Goal: Find specific page/section: Find specific page/section

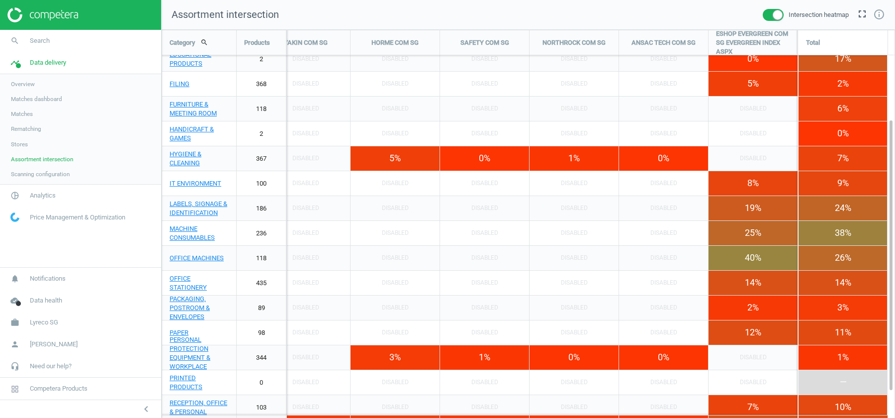
scroll to position [418, 733]
click at [40, 323] on span "Lyreco SG" at bounding box center [44, 322] width 28 height 9
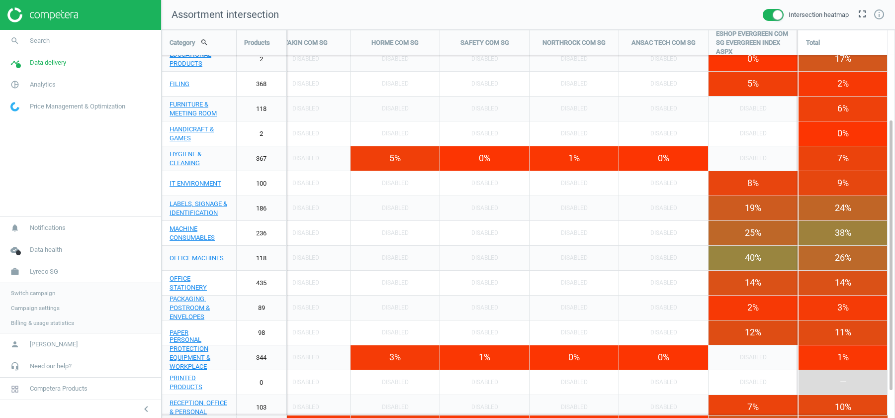
click at [37, 294] on span "Switch campaign" at bounding box center [33, 293] width 44 height 8
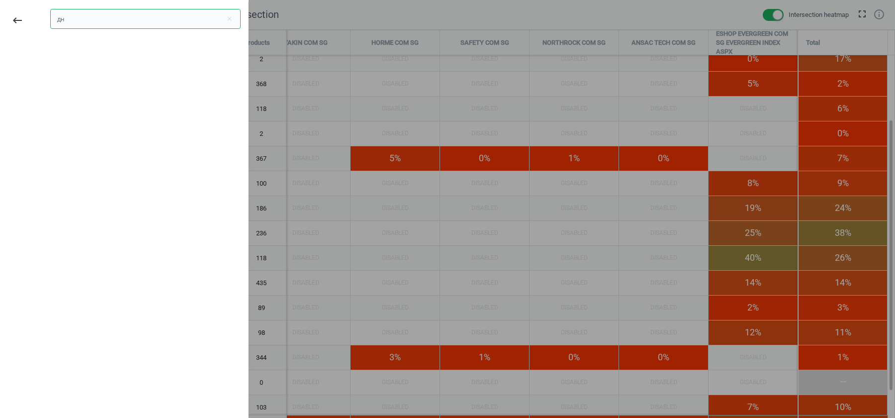
type input "д"
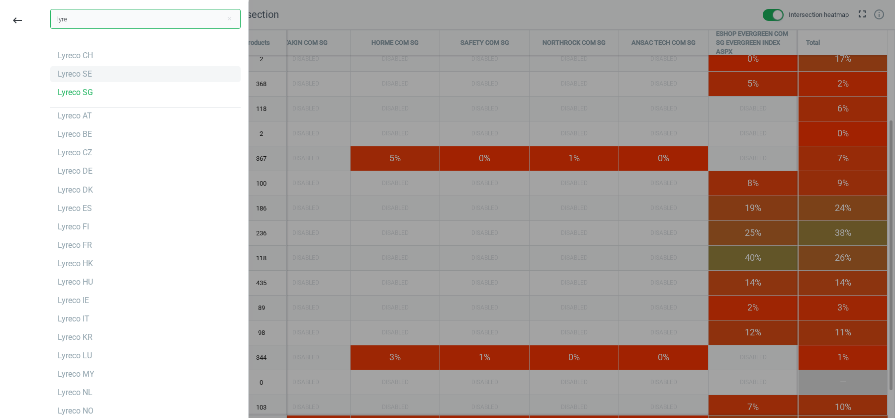
type input "lyre"
click at [97, 74] on div "Lyreco SE" at bounding box center [145, 74] width 190 height 16
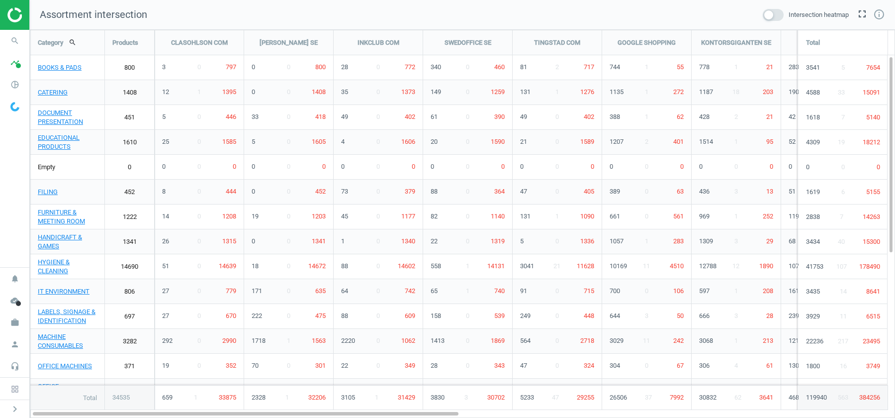
scroll to position [388, 865]
click at [19, 57] on icon "timeline" at bounding box center [14, 62] width 19 height 19
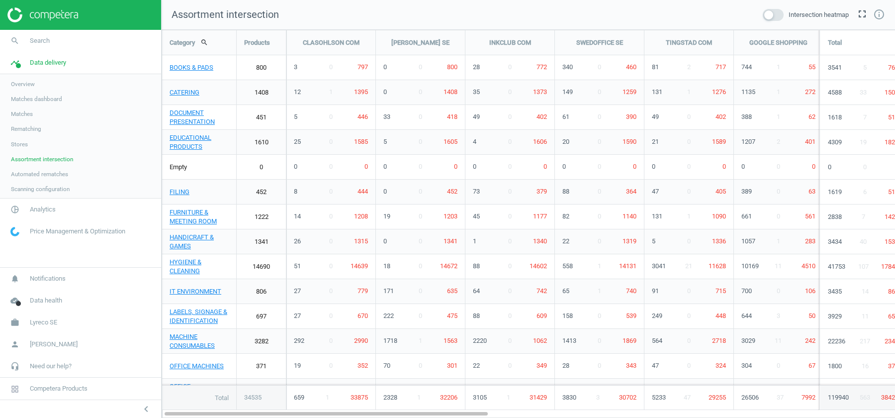
scroll to position [5, 5]
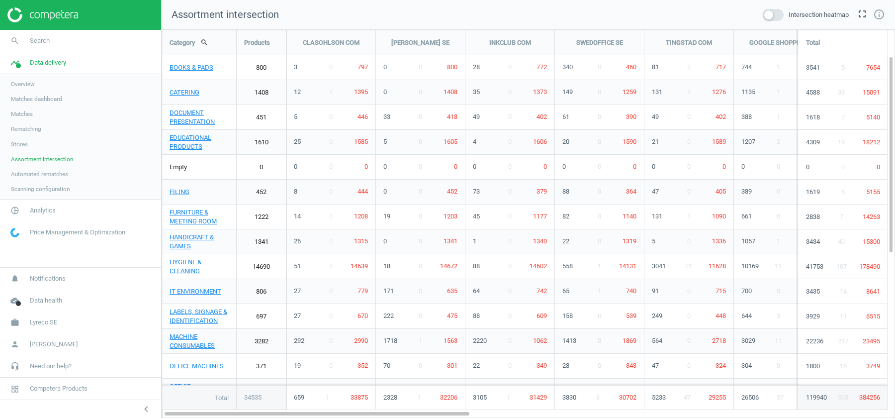
click at [30, 109] on link "Matches" at bounding box center [80, 113] width 161 height 15
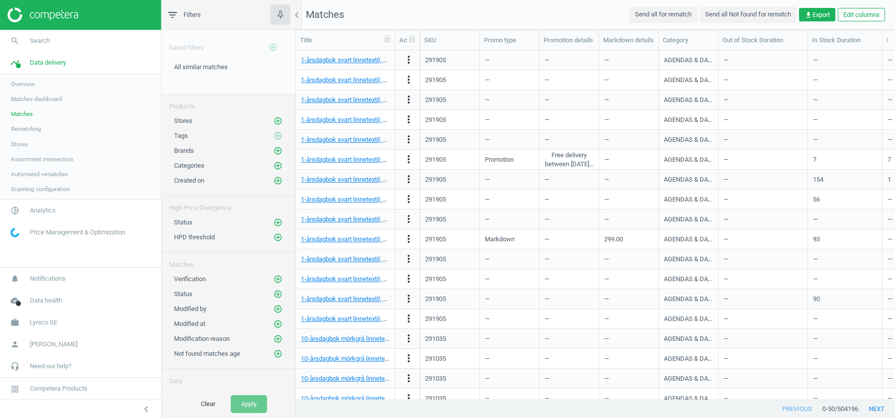
scroll to position [17, 0]
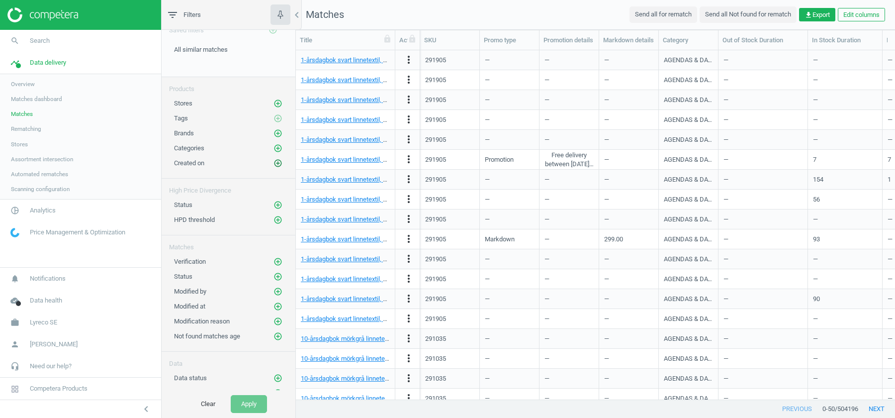
click at [275, 159] on icon "add_circle_outline" at bounding box center [277, 163] width 9 height 9
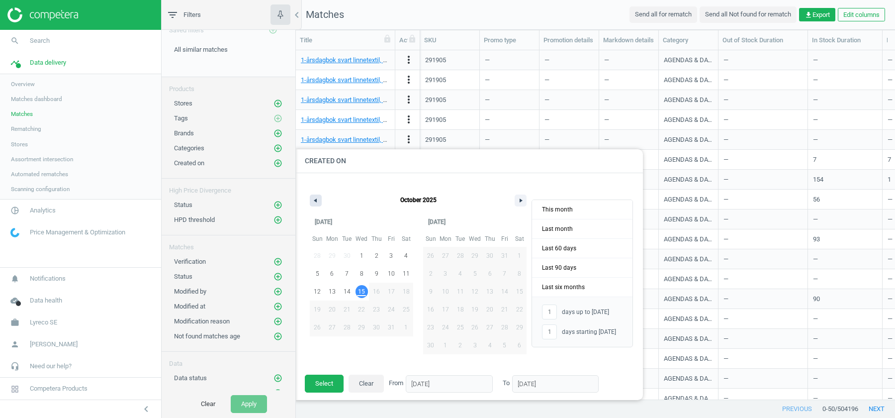
click at [314, 202] on button "button" at bounding box center [316, 200] width 12 height 12
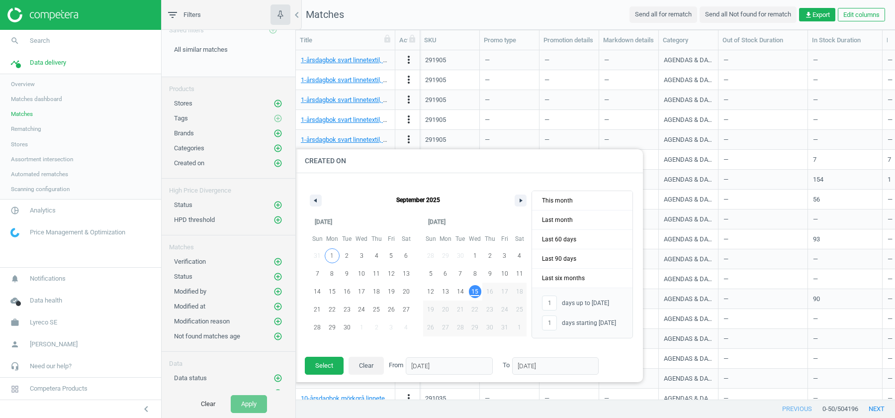
click at [330, 253] on span "1" at bounding box center [331, 256] width 3 height 18
type input "-"
type input "01/09/2025"
click at [347, 330] on span "30" at bounding box center [347, 327] width 7 height 18
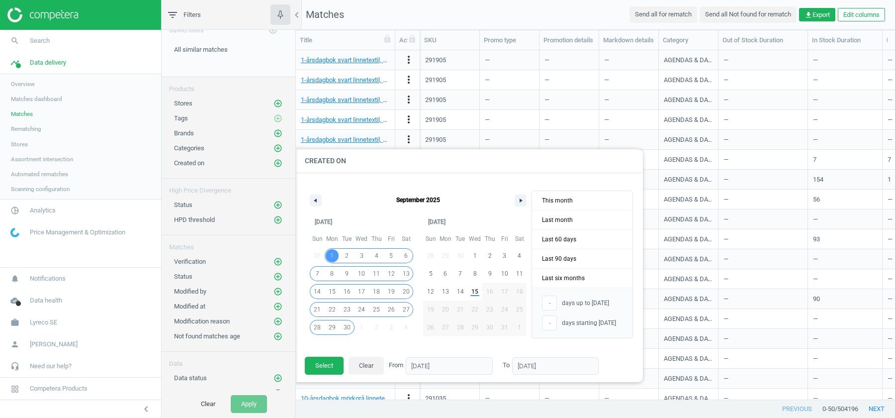
type input "30/09/2025"
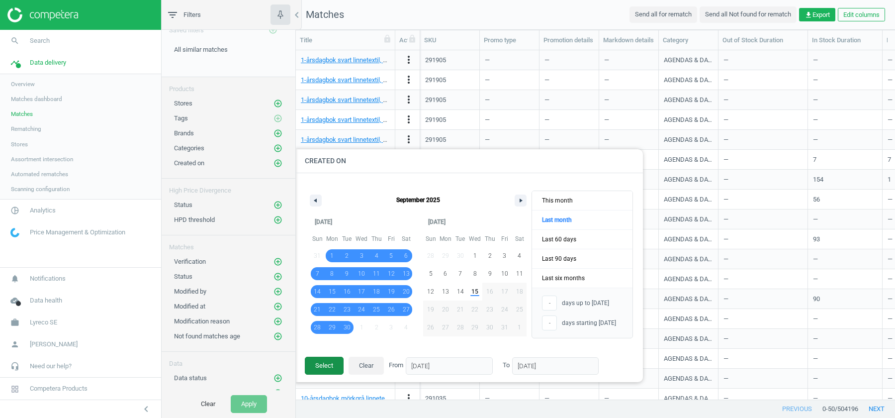
click at [330, 366] on button "Select" at bounding box center [324, 366] width 39 height 18
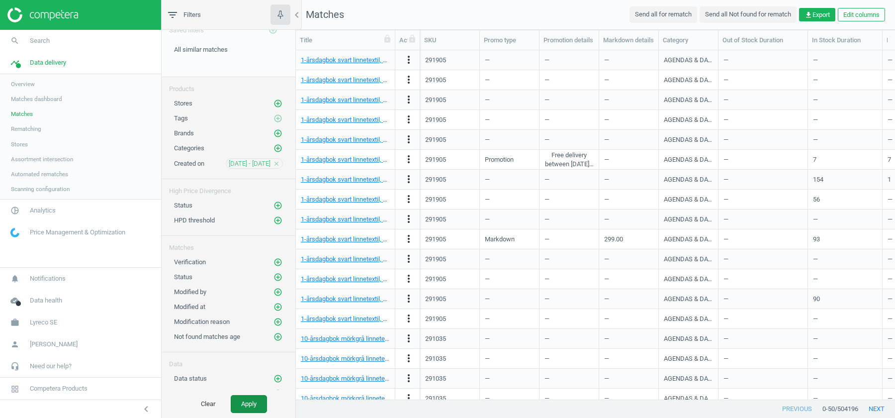
click at [246, 407] on button "Apply" at bounding box center [249, 404] width 36 height 18
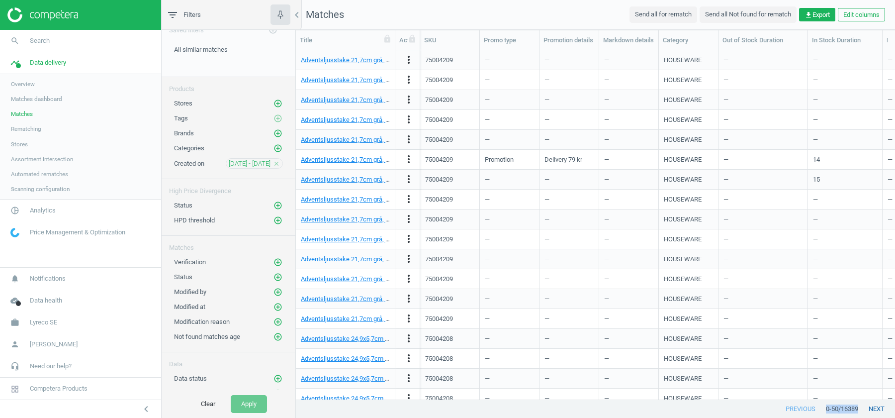
drag, startPoint x: 817, startPoint y: 410, endPoint x: 874, endPoint y: 406, distance: 57.3
click at [875, 406] on div "previous 0 - 50 / 16389 next" at bounding box center [595, 409] width 599 height 18
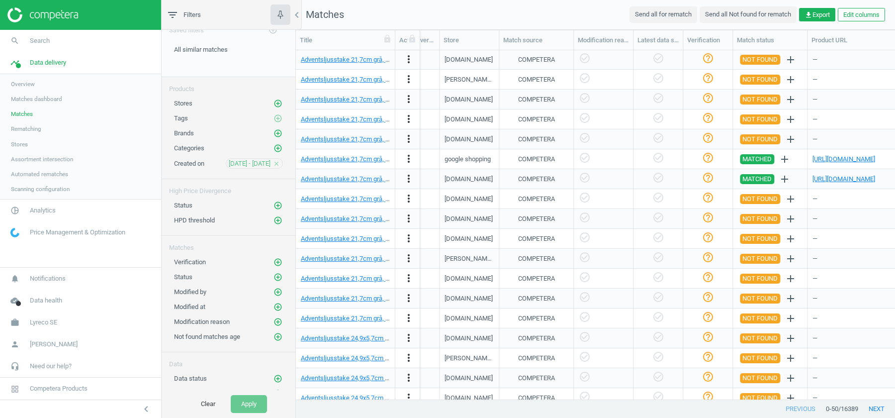
click at [275, 160] on icon "close" at bounding box center [276, 163] width 7 height 7
click at [273, 301] on button "add_circle_outline" at bounding box center [278, 306] width 10 height 10
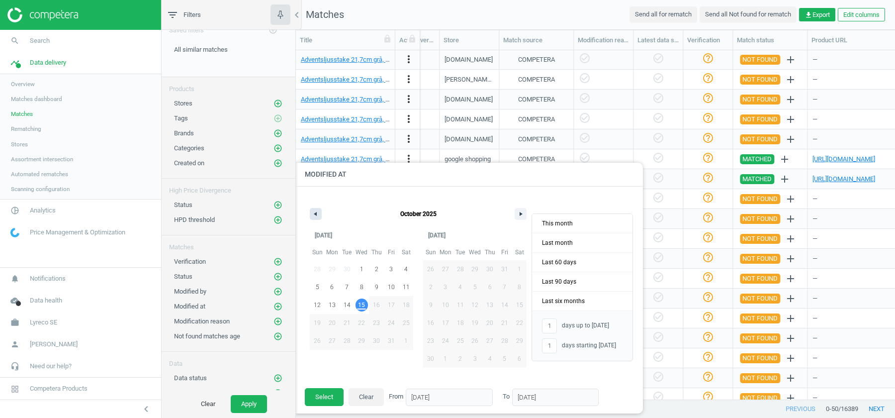
click at [319, 212] on button "button" at bounding box center [316, 214] width 12 height 12
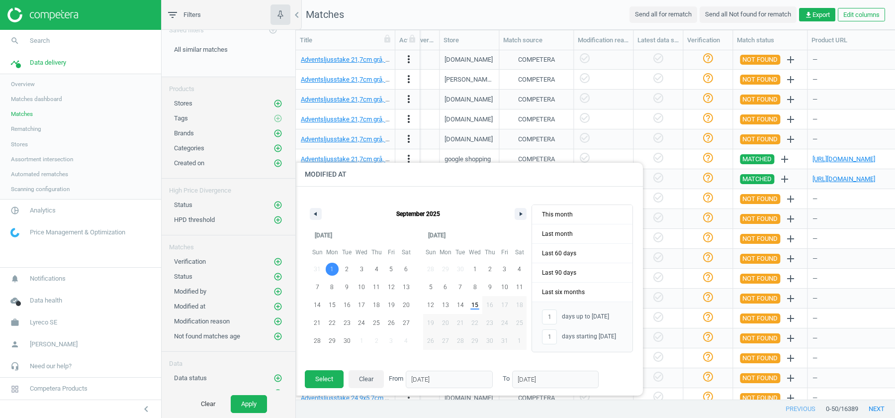
click at [328, 264] on span "1" at bounding box center [332, 269] width 15 height 13
type input "-"
type input "01/09/2025"
click at [349, 337] on span "30" at bounding box center [347, 341] width 7 height 18
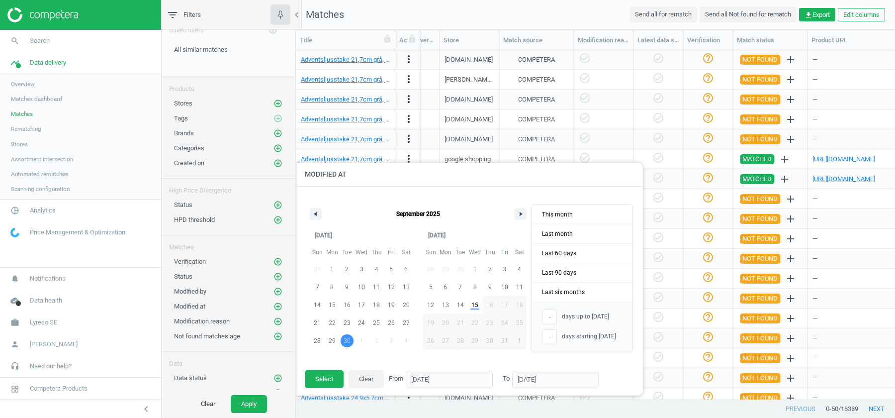
type input "30/09/2025"
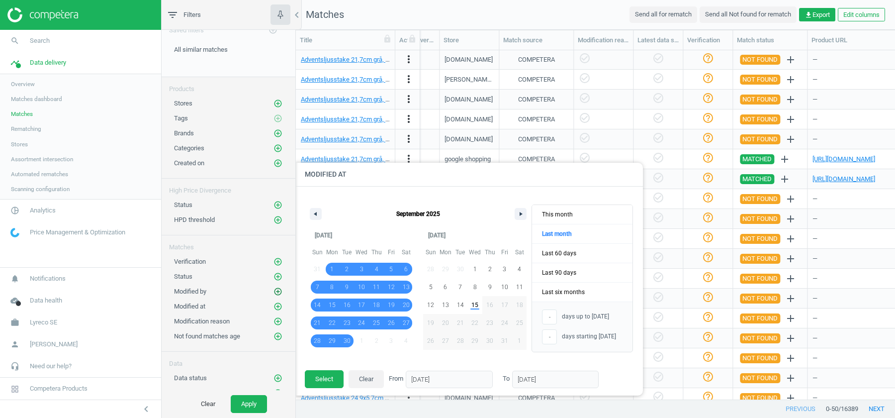
click at [275, 289] on icon "add_circle_outline" at bounding box center [277, 291] width 9 height 9
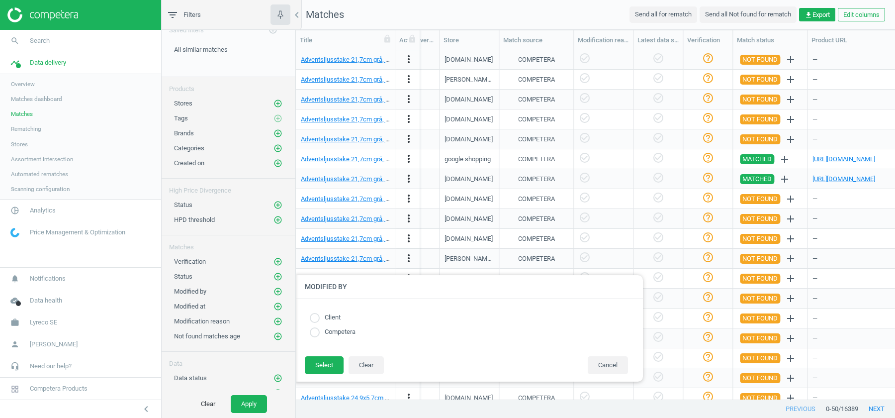
click at [232, 281] on div "Modified by add_circle_outline Modified by Client Competera Select Clear Cancel" at bounding box center [229, 288] width 134 height 15
click at [277, 302] on icon "add_circle_outline" at bounding box center [277, 306] width 9 height 9
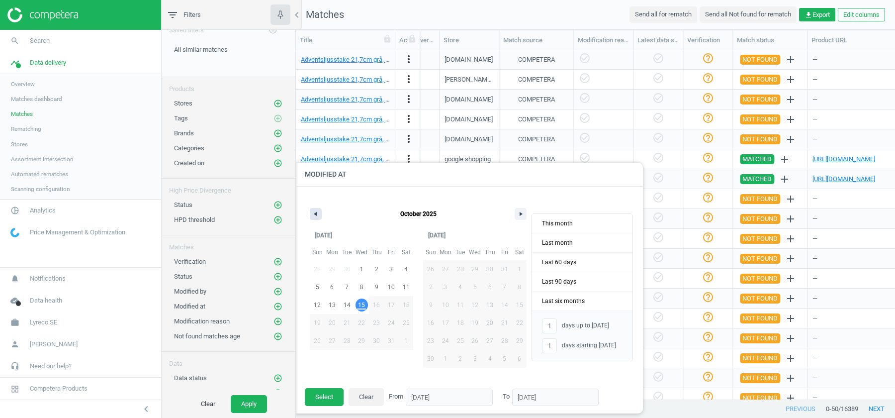
click at [313, 212] on icon "button" at bounding box center [314, 214] width 5 height 4
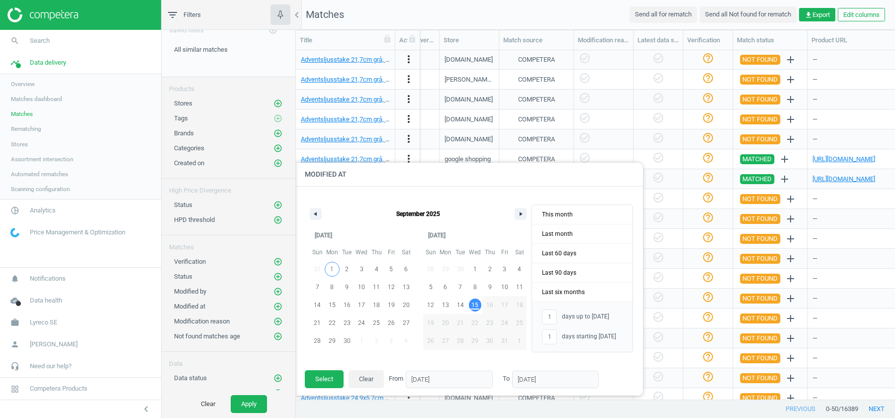
click at [324, 268] on div "31 1 2 3 4 5 6 7 8 9 10 11 12 13 14 15 16 17 18 19 20 21 22 23 24 25 26 27 28 2…" at bounding box center [361, 304] width 103 height 89
type input "-"
type input "01/09/2025"
click at [344, 337] on span "30" at bounding box center [347, 341] width 7 height 18
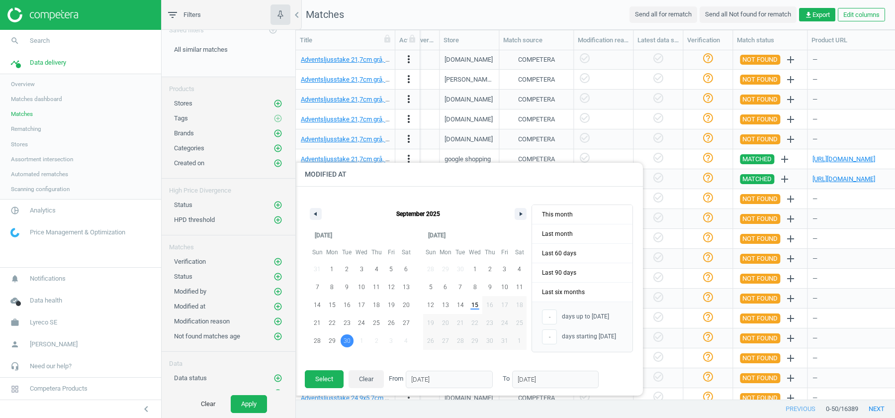
type input "30/09/2025"
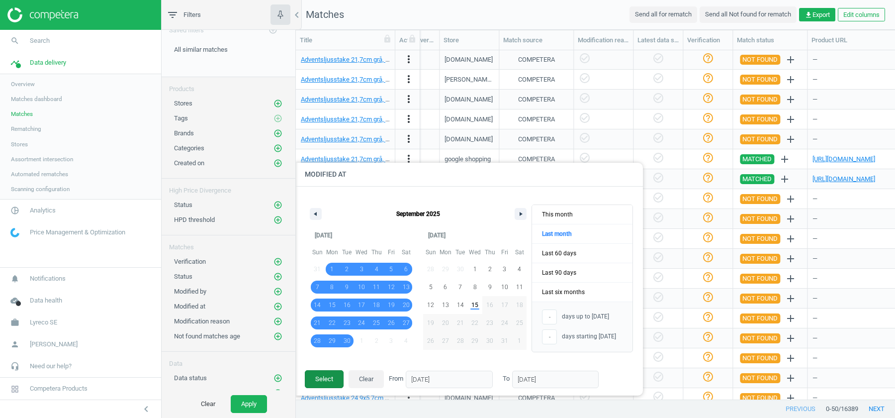
click at [334, 381] on button "Select" at bounding box center [324, 379] width 39 height 18
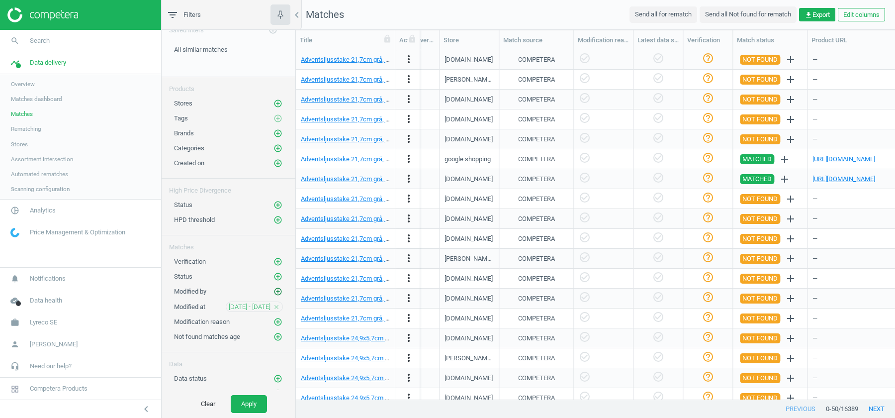
click at [279, 287] on icon "add_circle_outline" at bounding box center [277, 291] width 9 height 9
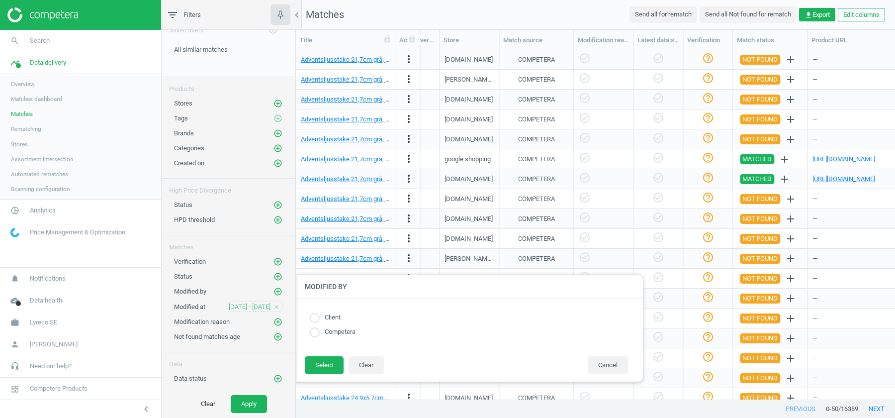
click at [315, 314] on input "radio" at bounding box center [315, 318] width 10 height 10
radio input "true"
click at [327, 359] on button "Select" at bounding box center [324, 365] width 39 height 18
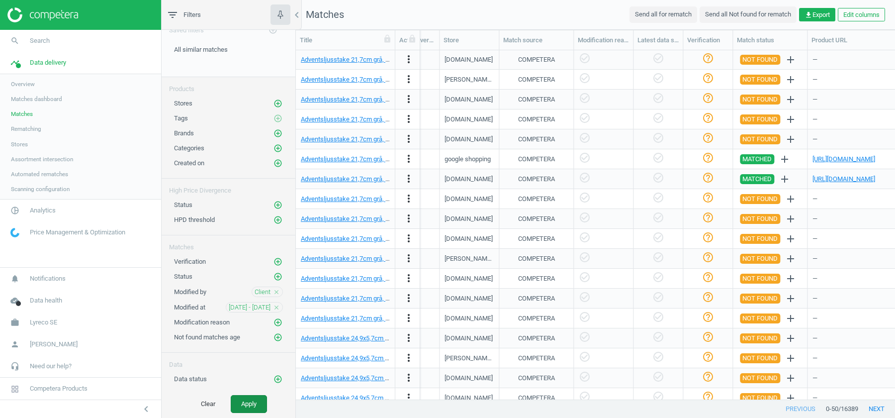
click at [246, 403] on button "Apply" at bounding box center [249, 404] width 36 height 18
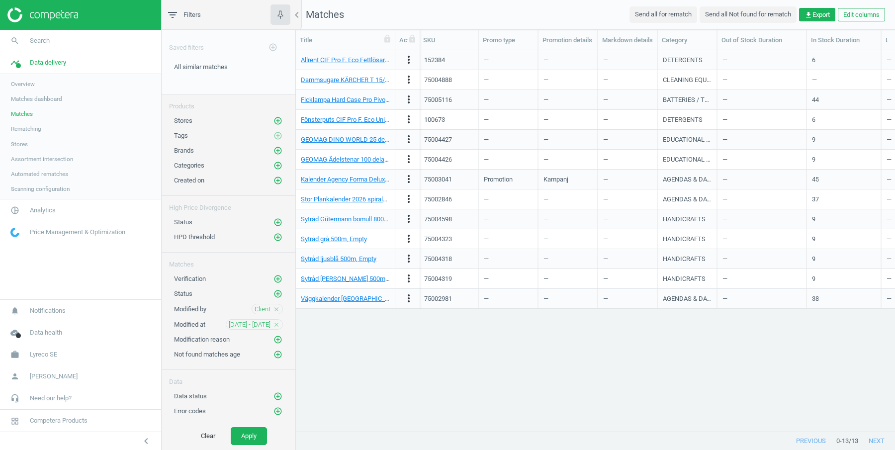
scroll to position [0, 1]
